Goal: Feedback & Contribution: Leave review/rating

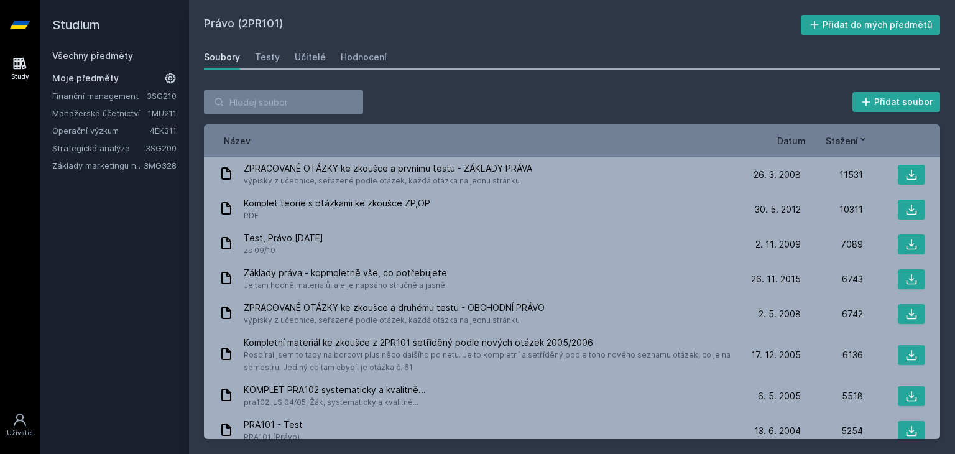
click at [106, 96] on link "Finanční management" at bounding box center [99, 96] width 94 height 12
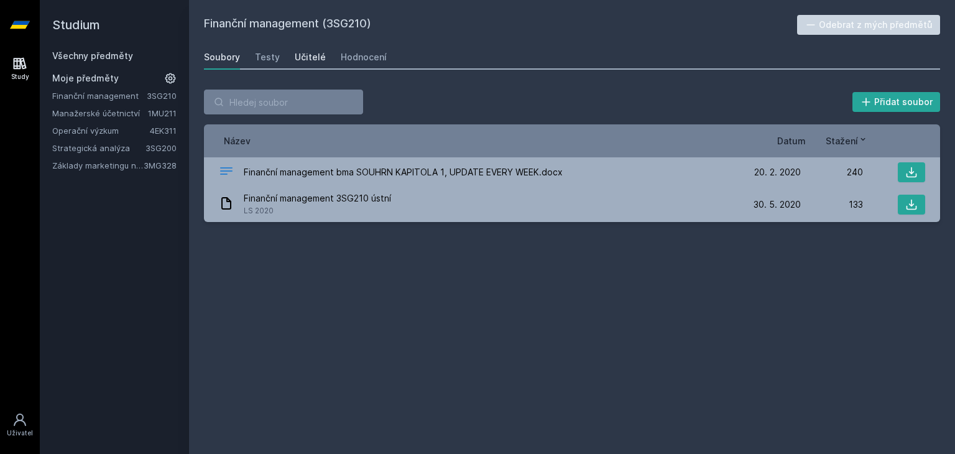
click at [311, 60] on div "Učitelé" at bounding box center [310, 57] width 31 height 12
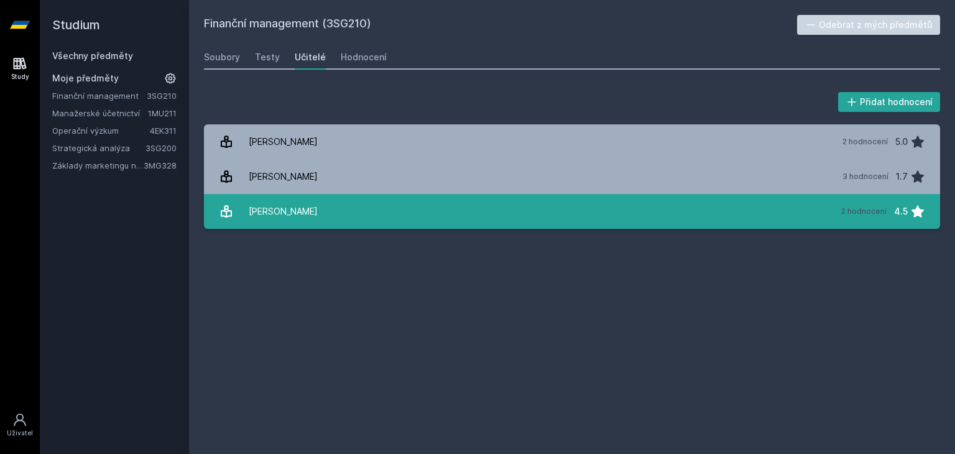
click at [344, 205] on link "[PERSON_NAME] 2 hodnocení 4.5" at bounding box center [572, 211] width 736 height 35
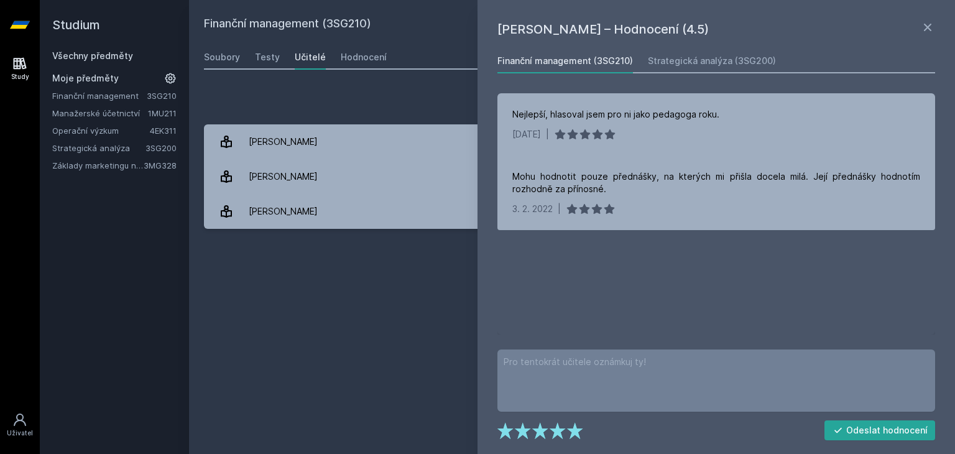
click at [339, 103] on div "Přidat hodnocení" at bounding box center [572, 102] width 736 height 25
click at [310, 98] on div "Přidat hodnocení" at bounding box center [572, 102] width 736 height 25
click at [344, 58] on div "Hodnocení" at bounding box center [364, 57] width 46 height 12
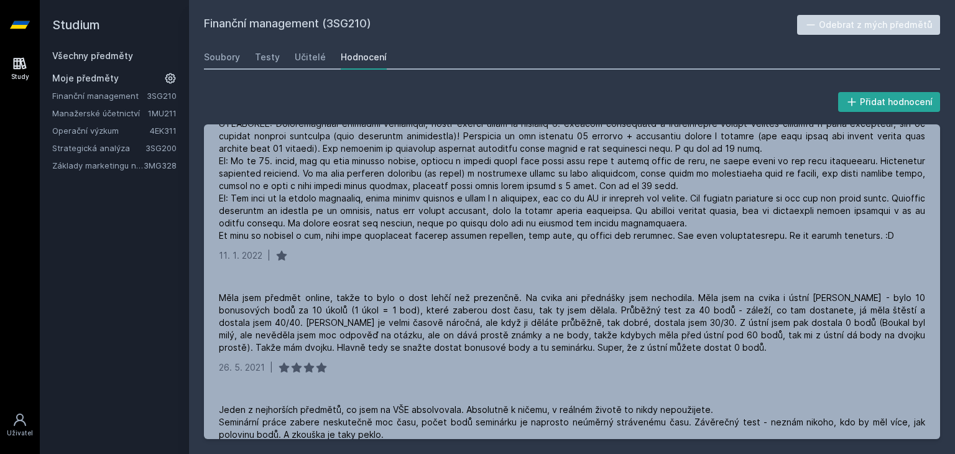
scroll to position [418, 0]
